Goal: Book appointment/travel/reservation

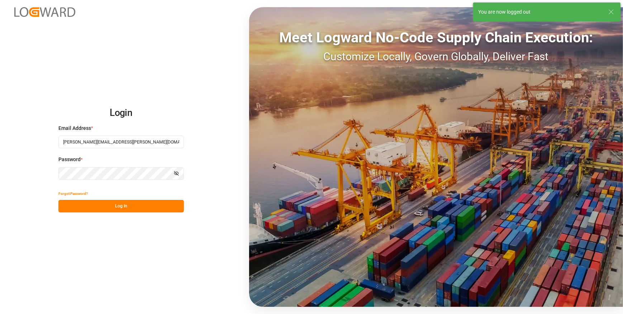
click at [75, 61] on div "Login Email Address * [PERSON_NAME][EMAIL_ADDRESS][PERSON_NAME][DOMAIN_NAME] Pa…" at bounding box center [311, 157] width 623 height 314
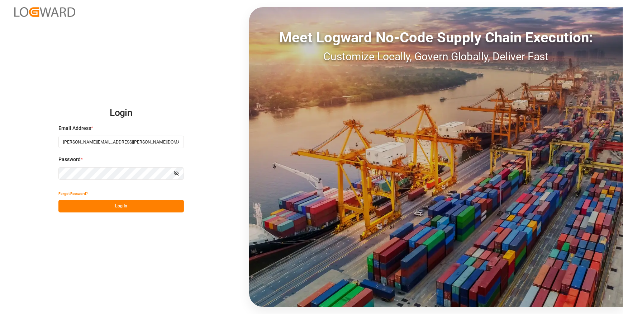
click at [132, 204] on button "Log In" at bounding box center [120, 206] width 125 height 13
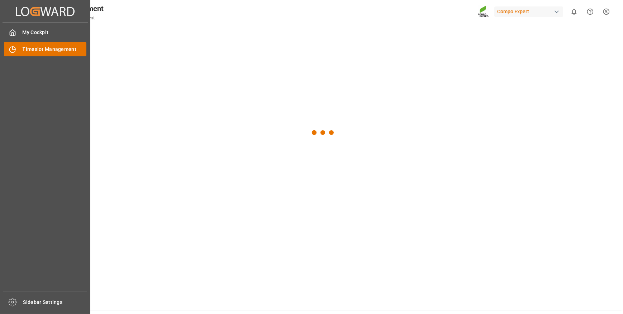
click at [40, 50] on span "Timeslot Management" at bounding box center [55, 50] width 64 height 8
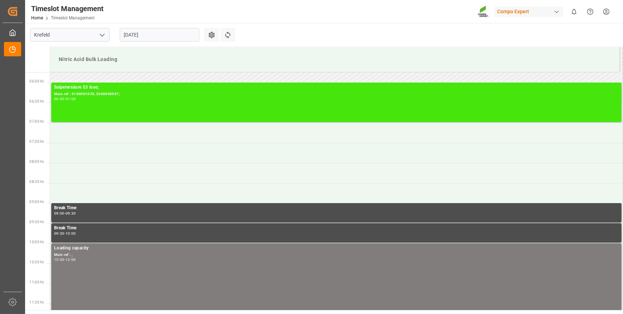
scroll to position [236, 0]
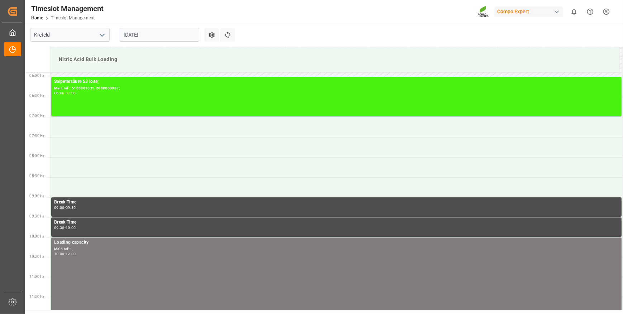
click at [166, 34] on input "[DATE]" at bounding box center [160, 35] width 80 height 14
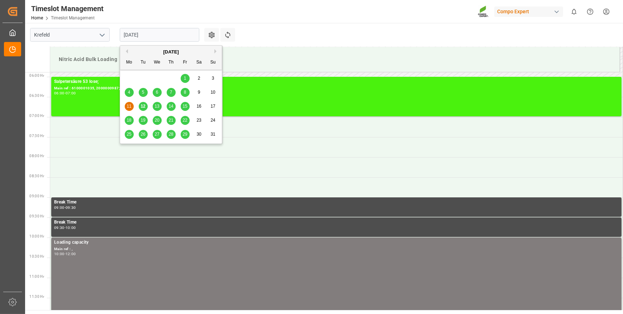
click at [143, 107] on span "12" at bounding box center [143, 106] width 5 height 5
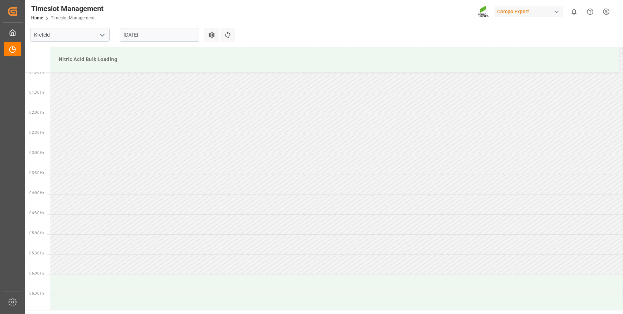
scroll to position [0, 0]
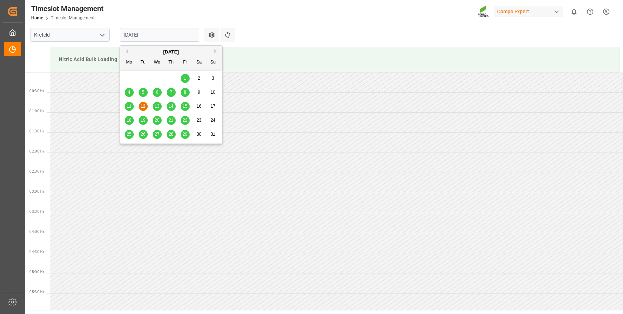
click at [156, 35] on input "[DATE]" at bounding box center [160, 35] width 80 height 14
click at [156, 106] on span "13" at bounding box center [157, 106] width 5 height 5
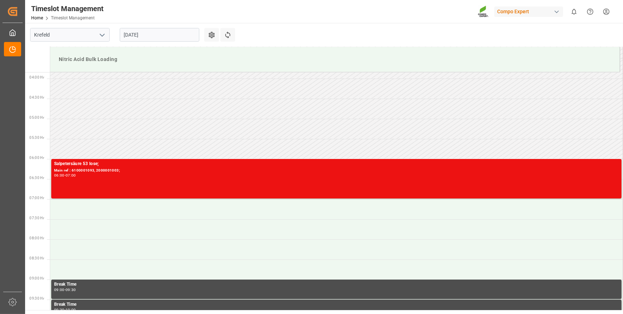
scroll to position [138, 0]
